Goal: Task Accomplishment & Management: Manage account settings

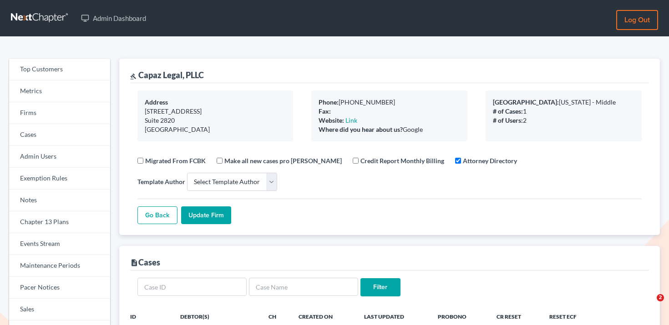
select select
click at [46, 114] on link "Firms" at bounding box center [59, 113] width 101 height 22
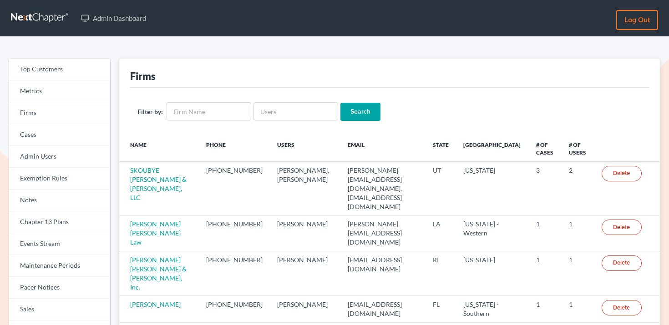
click at [279, 127] on div "Filter by: Search" at bounding box center [389, 112] width 519 height 48
click at [282, 116] on input "text" at bounding box center [295, 111] width 85 height 18
paste input "chiya.pearson@att.net"
type input "chiya.pearson@att.net"
click at [349, 113] on input "Search" at bounding box center [360, 112] width 40 height 18
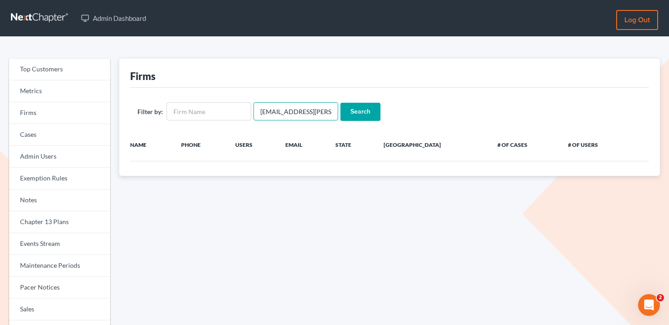
click at [273, 112] on input "[EMAIL_ADDRESS][PERSON_NAME][DOMAIN_NAME]" at bounding box center [295, 111] width 85 height 18
drag, startPoint x: 294, startPoint y: 111, endPoint x: 347, endPoint y: 111, distance: 52.8
click at [347, 111] on form "Filter by: chiya pearson@att.net Search" at bounding box center [389, 111] width 504 height 19
type input "chiya pearson"
click at [340, 103] on input "Search" at bounding box center [360, 112] width 40 height 18
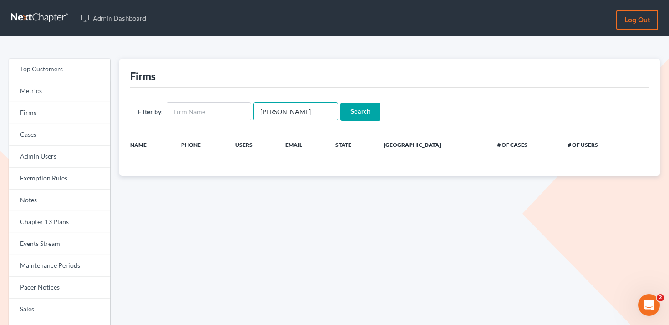
click at [266, 110] on input "chiya pearson" at bounding box center [295, 111] width 85 height 18
type input "pearson"
click at [340, 103] on input "Search" at bounding box center [360, 112] width 40 height 18
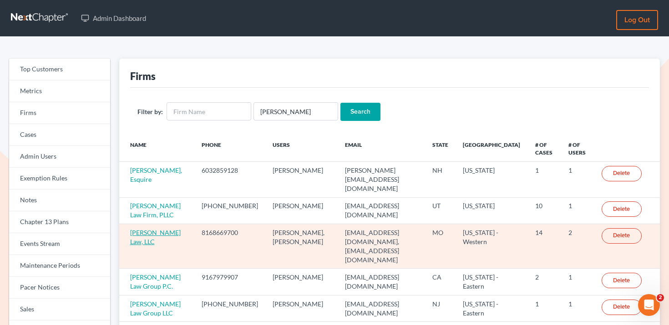
click at [153, 234] on link "[PERSON_NAME] Law, LLC" at bounding box center [155, 237] width 51 height 17
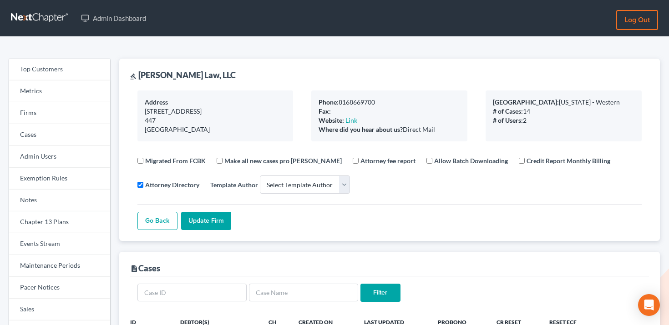
select select
click at [47, 243] on link "Events Stream" at bounding box center [59, 244] width 101 height 22
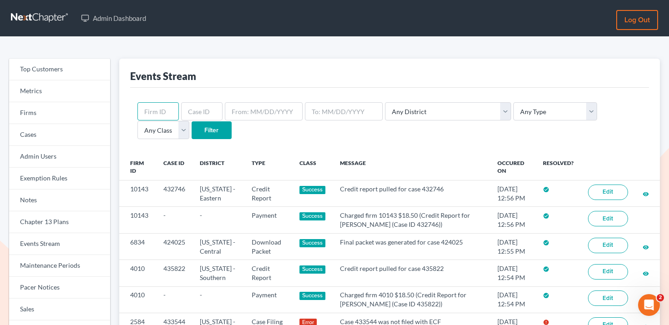
click at [152, 113] on input "text" at bounding box center [157, 111] width 41 height 18
click at [163, 107] on input "text" at bounding box center [157, 111] width 41 height 18
click at [288, 152] on div "Any District Alabama - Middle Alabama - Northern Alabama - Southern Alaska Ariz…" at bounding box center [389, 121] width 519 height 66
click at [154, 101] on div "Any District Alabama - Middle Alabama - Northern Alabama - Southern Alaska Ariz…" at bounding box center [389, 121] width 519 height 66
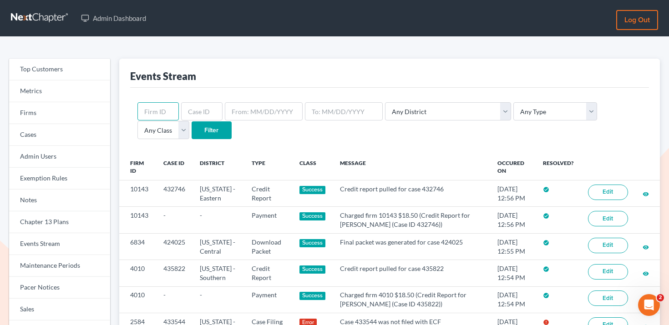
click at [154, 107] on input "text" at bounding box center [157, 111] width 41 height 18
paste input "6360"
type input "6360"
click at [192, 132] on input "Filter" at bounding box center [212, 130] width 40 height 18
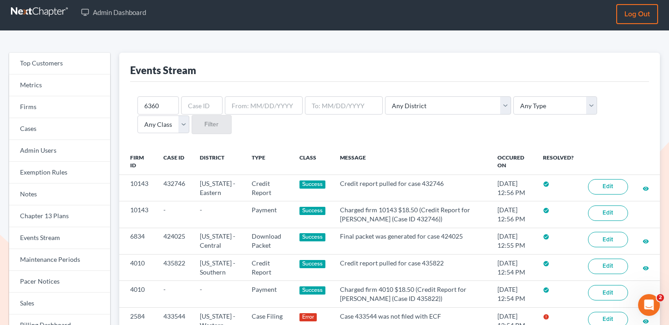
scroll to position [9, 0]
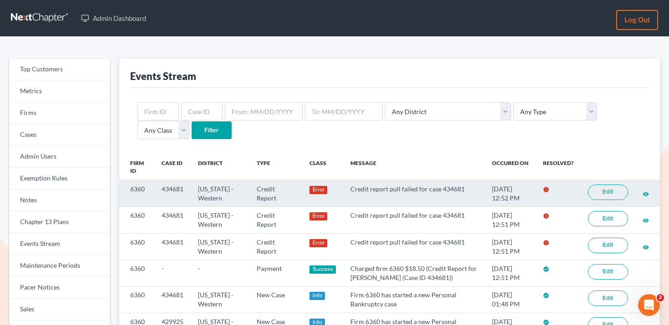
click at [616, 191] on link "Edit" at bounding box center [608, 192] width 40 height 15
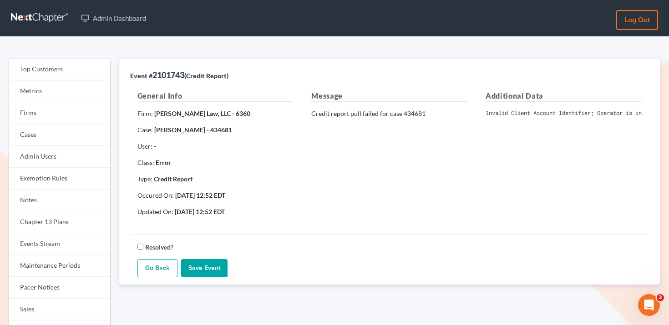
click at [571, 113] on pre "Invalid Client Account Identifier; Operator is inactive. Please visit our websi…" at bounding box center [564, 113] width 156 height 8
copy div "Invalid Client Account Identifier; Operator is inactive. Please visit our websi…"
click at [197, 130] on strong "[PERSON_NAME] - 434681" at bounding box center [193, 130] width 78 height 8
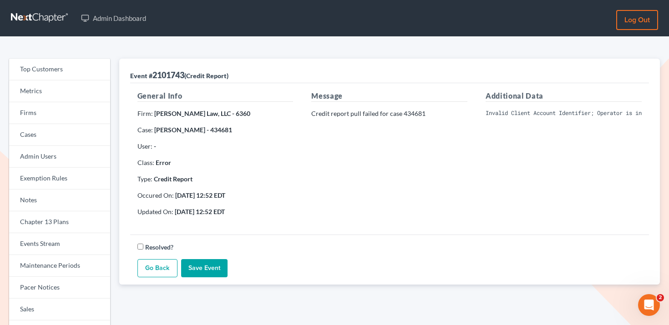
click at [199, 130] on strong "[PERSON_NAME] - 434681" at bounding box center [193, 130] width 78 height 8
drag, startPoint x: 199, startPoint y: 130, endPoint x: 153, endPoint y: 130, distance: 46.0
click at [153, 130] on p "Case: [PERSON_NAME] - 434681" at bounding box center [215, 130] width 156 height 9
copy p "[PERSON_NAME]"
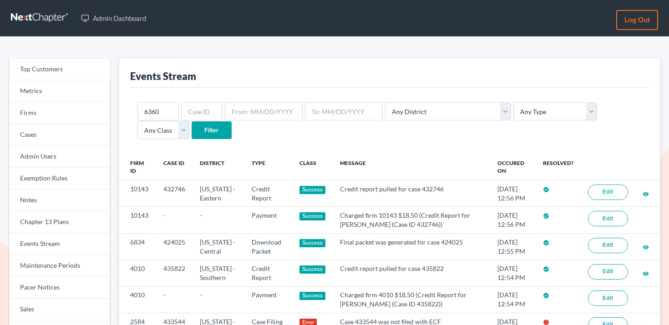
scroll to position [10, 0]
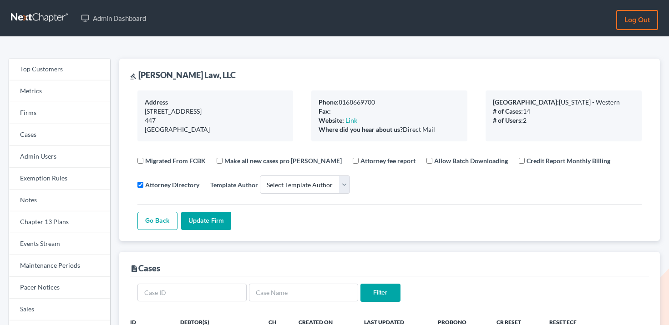
select select
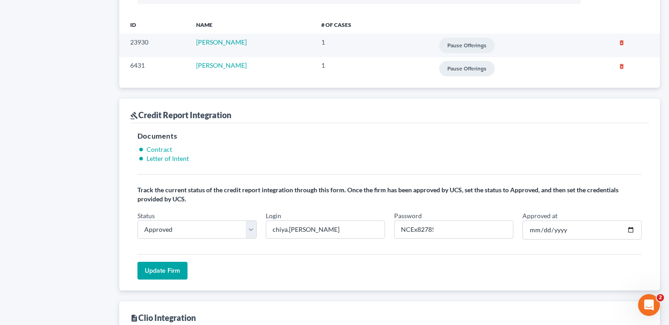
scroll to position [697, 0]
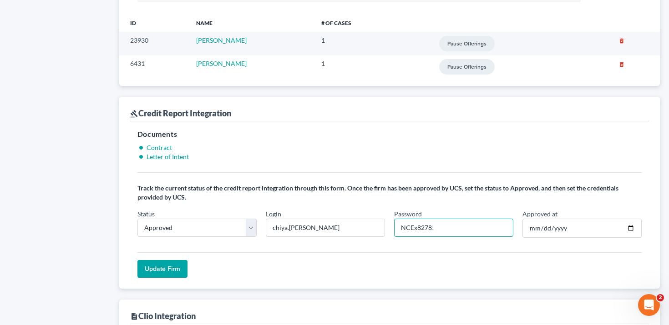
drag, startPoint x: 431, startPoint y: 226, endPoint x: 396, endPoint y: 226, distance: 35.0
click at [396, 226] on input "NCEx8278!" at bounding box center [453, 228] width 119 height 18
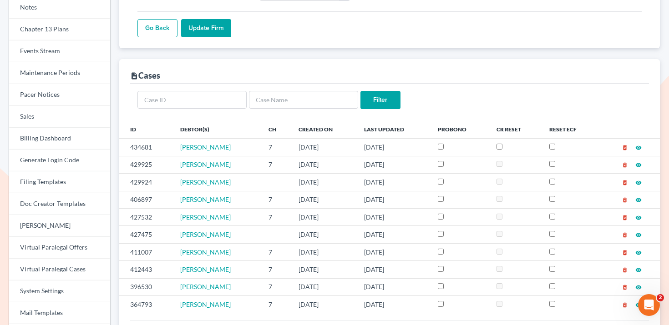
scroll to position [0, 0]
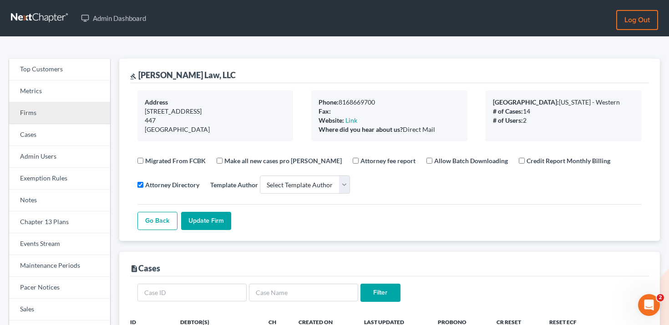
click at [61, 108] on link "Firms" at bounding box center [59, 113] width 101 height 22
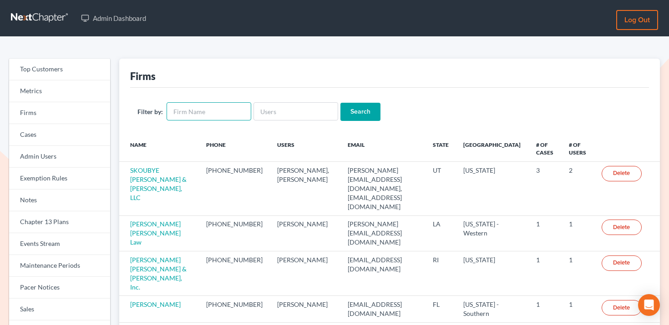
click at [219, 108] on input "text" at bounding box center [209, 111] width 85 height 18
paste input "LUEDDEKE"
type input "LUEDDEKE"
click at [385, 109] on form "Filter by: LUEDDEKE Search" at bounding box center [389, 111] width 504 height 19
click at [364, 109] on input "Search" at bounding box center [360, 112] width 40 height 18
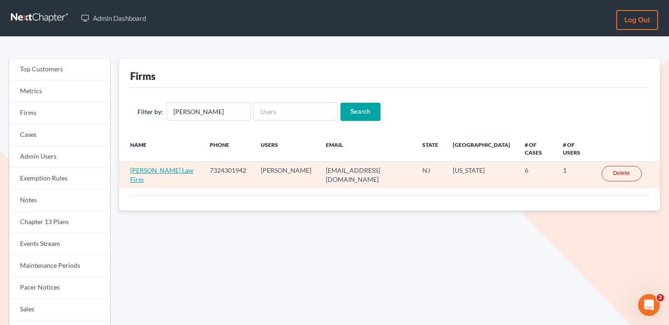
click at [166, 167] on link "[PERSON_NAME] Law Firm" at bounding box center [161, 175] width 63 height 17
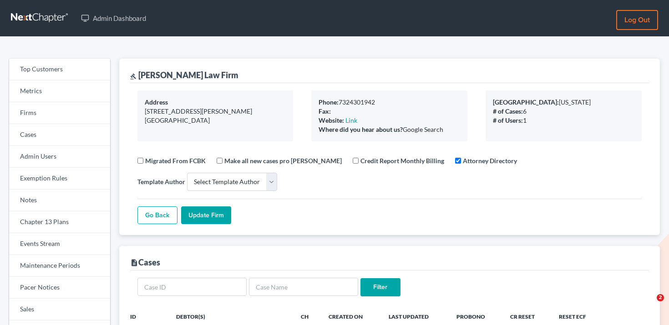
select select
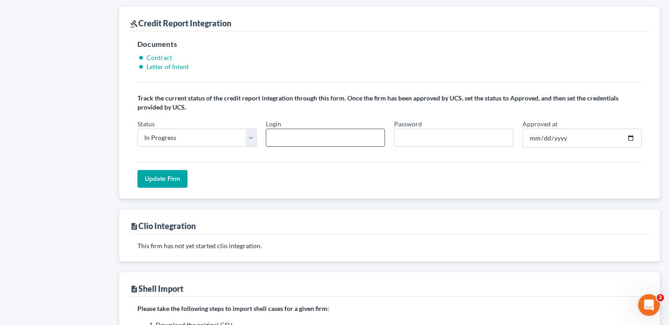
scroll to position [597, 0]
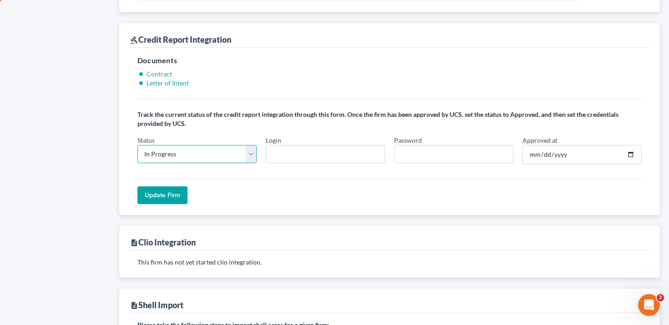
click at [207, 147] on select "In Progress Not Approved Approved Retry" at bounding box center [196, 154] width 119 height 18
select select "approved"
click at [137, 145] on select "In Progress Not Approved Approved Retry" at bounding box center [196, 154] width 119 height 18
click at [421, 150] on input "Password" at bounding box center [453, 154] width 119 height 18
paste input "NCEx8305!"
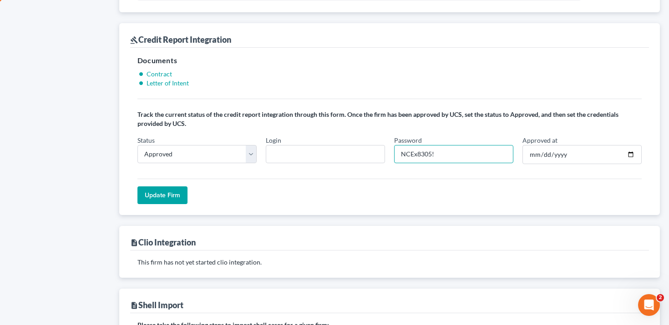
type input "NCEx8305!"
click at [330, 154] on input "Login" at bounding box center [325, 154] width 119 height 18
paste input "[PERSON_NAME]"
type input "[PERSON_NAME]"
click at [566, 153] on input "Approved at" at bounding box center [581, 154] width 119 height 19
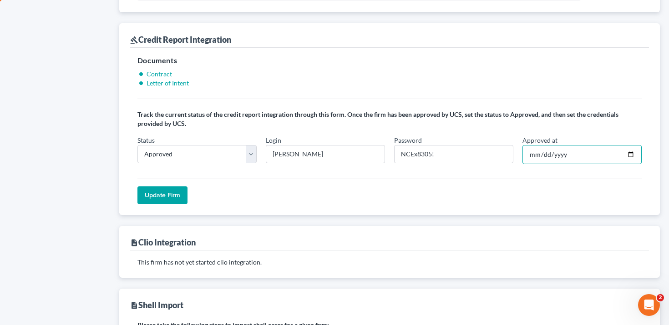
click at [602, 153] on input "Approved at" at bounding box center [581, 154] width 119 height 19
click at [630, 153] on input "Approved at" at bounding box center [581, 154] width 119 height 19
type input "[DATE]"
click at [472, 192] on div "Update Firm" at bounding box center [389, 192] width 504 height 26
click at [172, 194] on input "Update Firm" at bounding box center [162, 196] width 50 height 18
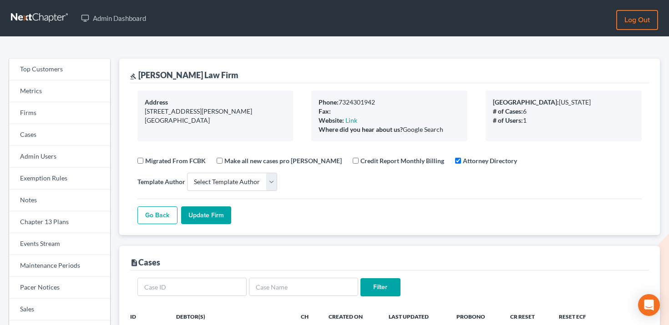
select select
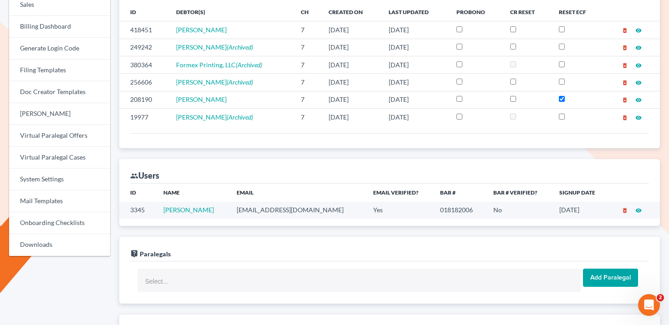
scroll to position [322, 0]
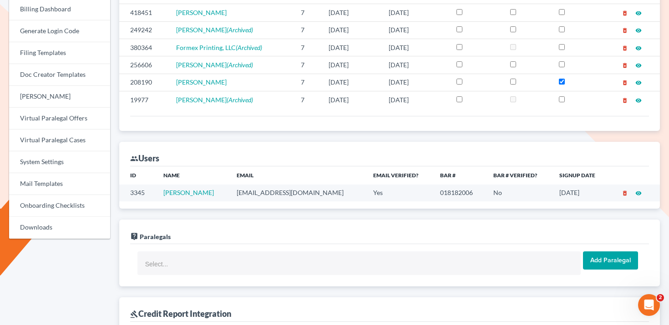
click at [287, 192] on td "[EMAIL_ADDRESS][DOMAIN_NAME]" at bounding box center [297, 193] width 137 height 17
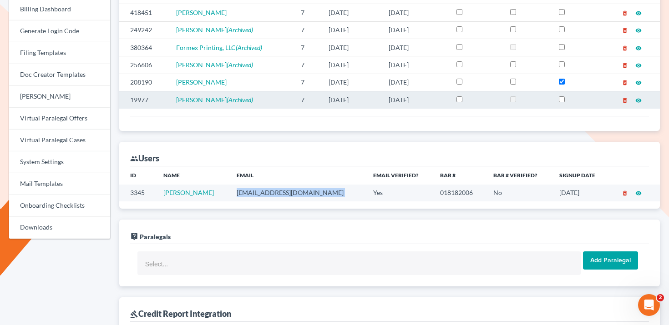
copy td "[EMAIL_ADDRESS][DOMAIN_NAME]"
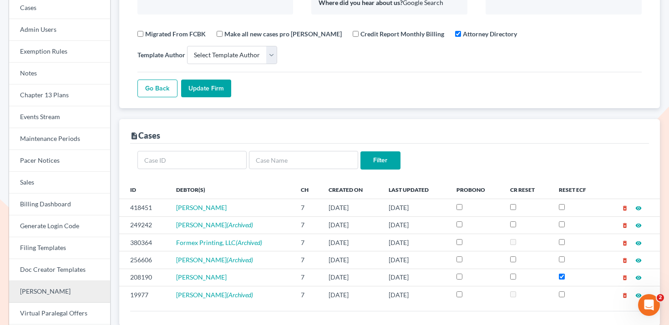
scroll to position [0, 0]
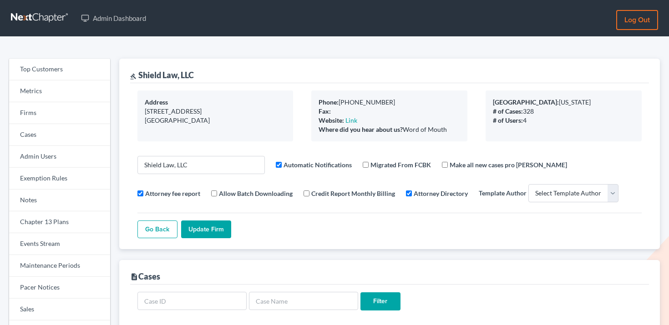
select select
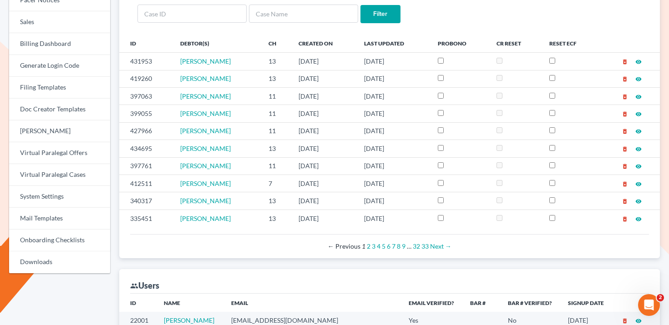
scroll to position [434, 0]
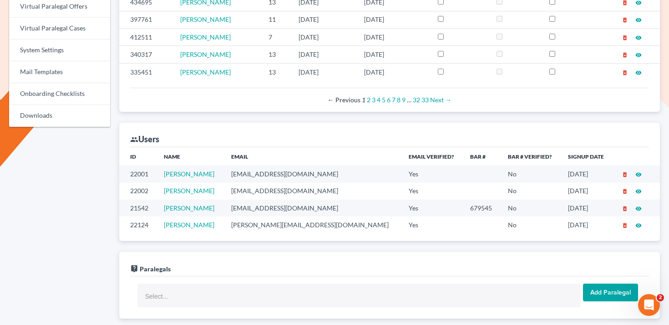
click at [287, 177] on td "[EMAIL_ADDRESS][DOMAIN_NAME]" at bounding box center [312, 174] width 177 height 17
click at [287, 177] on td "hunter@shieldlaw.com" at bounding box center [312, 174] width 177 height 17
copy td "hunter@shieldlaw.com"
click at [272, 189] on td "matt@shieldlaw.com" at bounding box center [312, 191] width 177 height 17
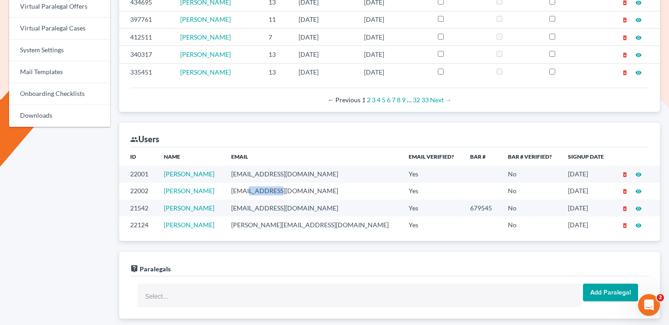
click at [272, 189] on td "matt@shieldlaw.com" at bounding box center [312, 191] width 177 height 17
copy td "matt@shieldlaw.com"
click at [279, 209] on td "nick@shieldlaw.com" at bounding box center [312, 208] width 177 height 17
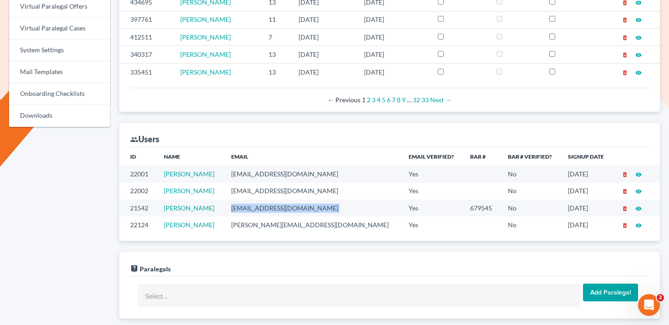
click at [279, 209] on td "nick@shieldlaw.com" at bounding box center [312, 208] width 177 height 17
copy td "nick@shieldlaw.com"
click at [269, 227] on td "dominick@shieldlaw.com" at bounding box center [312, 225] width 177 height 17
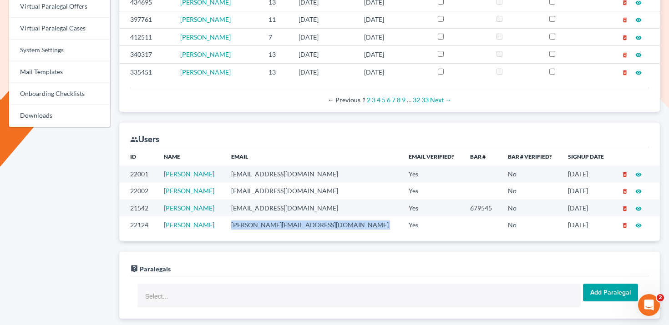
click at [269, 227] on td "dominick@shieldlaw.com" at bounding box center [312, 225] width 177 height 17
copy td "dominick@shieldlaw.com"
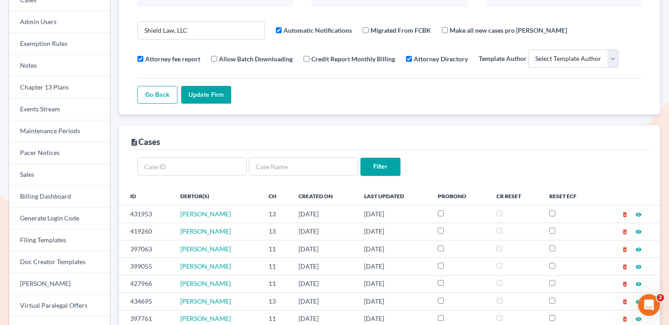
scroll to position [0, 0]
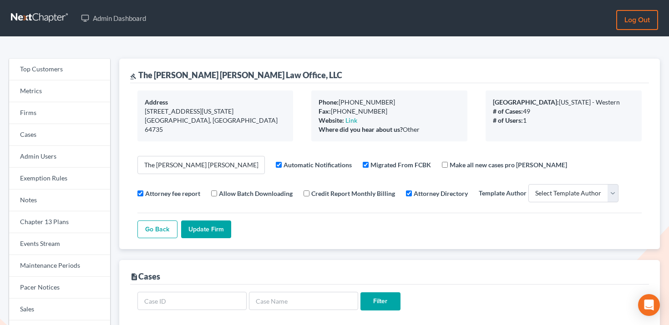
select select
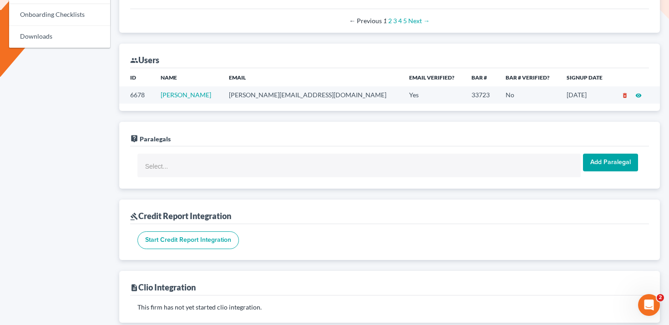
scroll to position [517, 0]
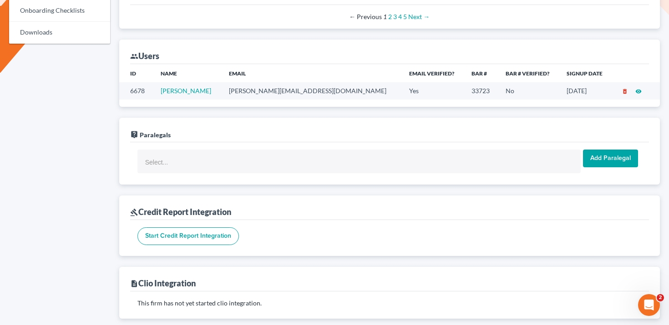
click at [264, 92] on td "[PERSON_NAME][EMAIL_ADDRESS][DOMAIN_NAME]" at bounding box center [312, 90] width 180 height 17
copy td "teri@mahanlawoffice.com"
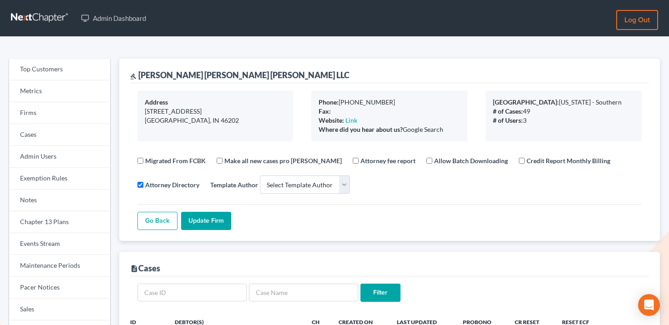
select select
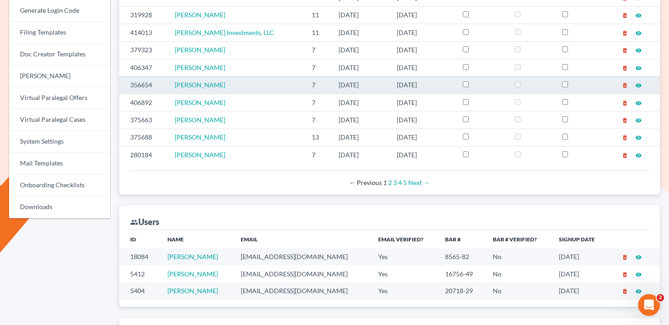
scroll to position [479, 0]
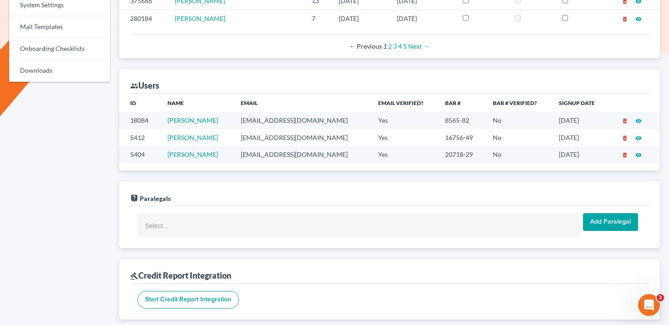
click at [287, 121] on td "mhile@jhklegal.com" at bounding box center [301, 120] width 137 height 17
copy td "mhile@jhklegal.com"
click at [268, 137] on td "cjacobson@jhklegal.com" at bounding box center [301, 137] width 137 height 17
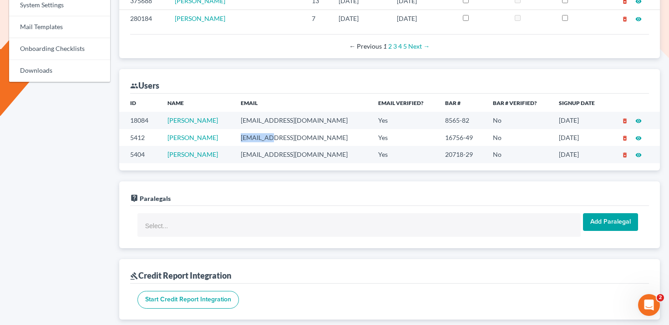
click at [268, 137] on td "cjacobson@jhklegal.com" at bounding box center [301, 137] width 137 height 17
copy td "cjacobson@jhklegal.com"
click at [268, 151] on td "akight@jhklegal.com" at bounding box center [301, 154] width 137 height 17
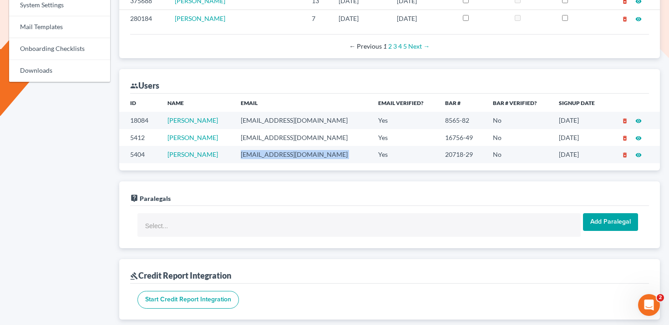
click at [268, 151] on td "akight@jhklegal.com" at bounding box center [301, 154] width 137 height 17
copy td "akight@jhklegal.com"
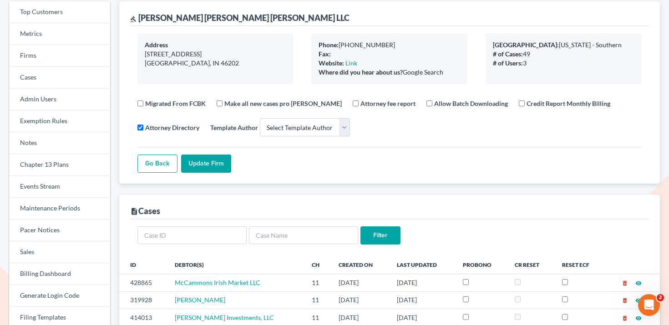
scroll to position [0, 0]
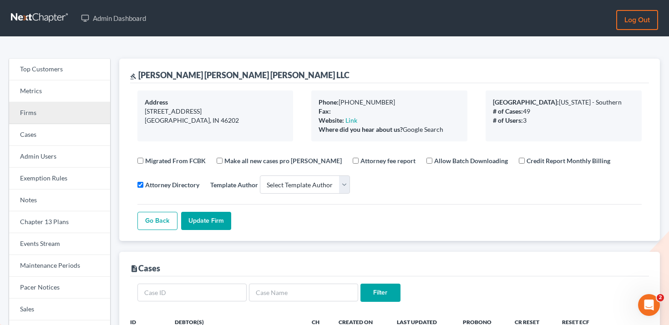
click at [42, 118] on link "Firms" at bounding box center [59, 113] width 101 height 22
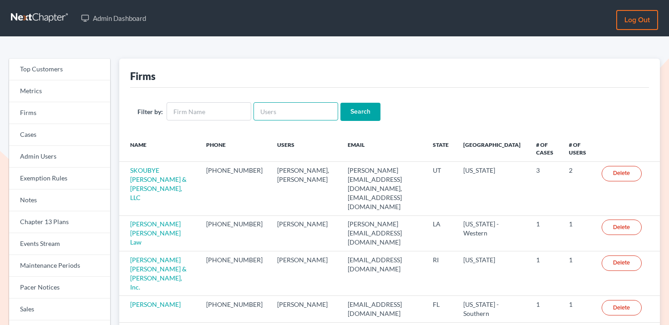
click at [296, 103] on input "text" at bounding box center [295, 111] width 85 height 18
paste input "[PERSON_NAME][EMAIL_ADDRESS][DOMAIN_NAME]"
type input "[PERSON_NAME][EMAIL_ADDRESS][DOMAIN_NAME]"
click at [354, 110] on input "Search" at bounding box center [360, 112] width 40 height 18
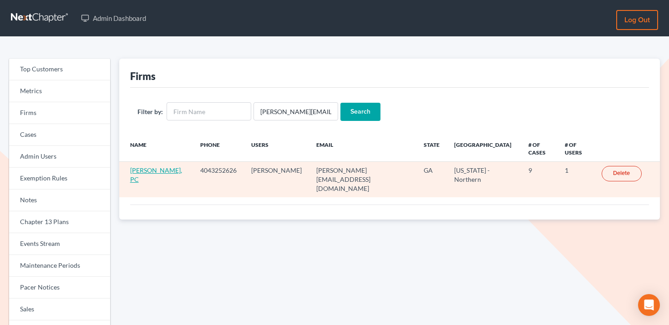
click at [140, 167] on link "[PERSON_NAME], PC" at bounding box center [156, 175] width 52 height 17
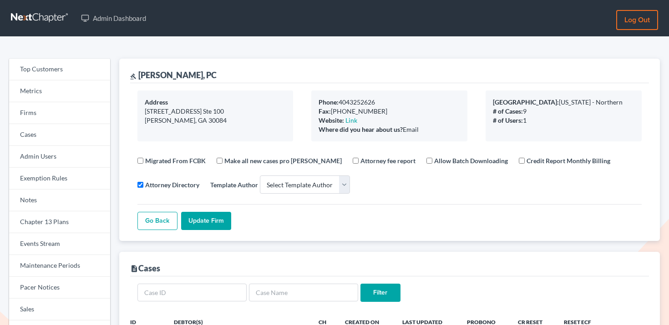
select select
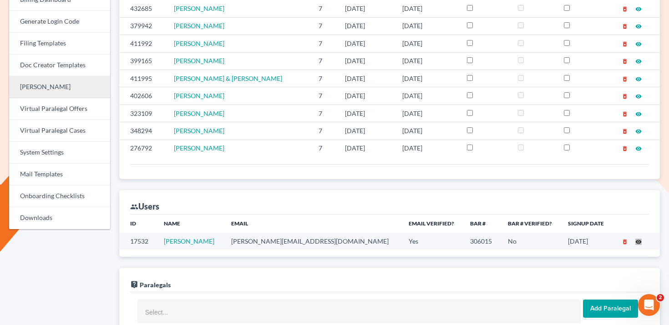
scroll to position [298, 0]
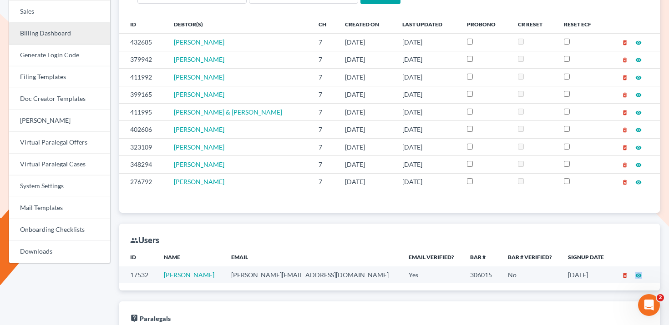
click at [71, 35] on link "Billing Dashboard" at bounding box center [59, 34] width 101 height 22
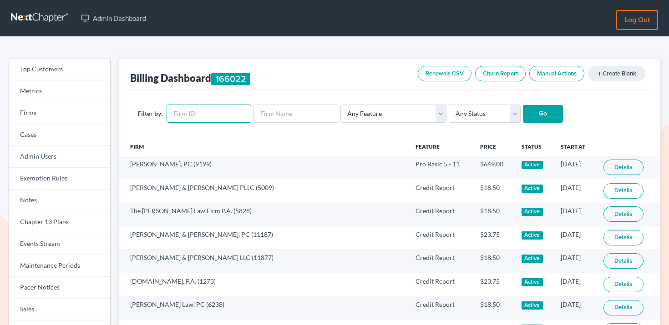
click at [211, 113] on input "text" at bounding box center [209, 114] width 85 height 18
paste input "9199"
type input "9199"
click at [543, 116] on input "Go" at bounding box center [543, 114] width 40 height 18
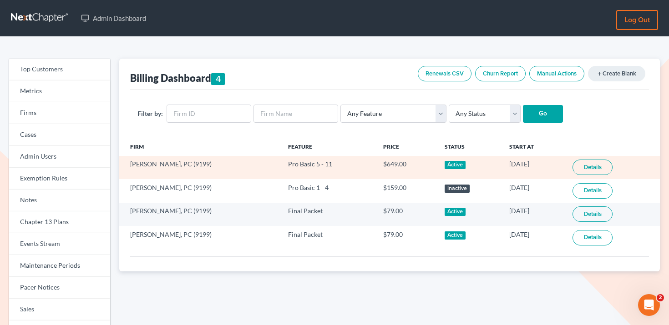
click at [582, 164] on link "Details" at bounding box center [592, 167] width 40 height 15
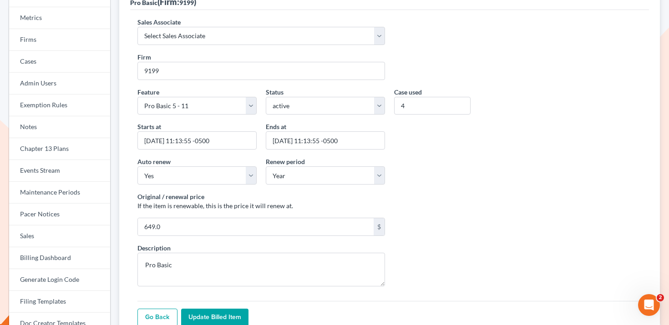
scroll to position [50, 0]
